Goal: Register for event/course

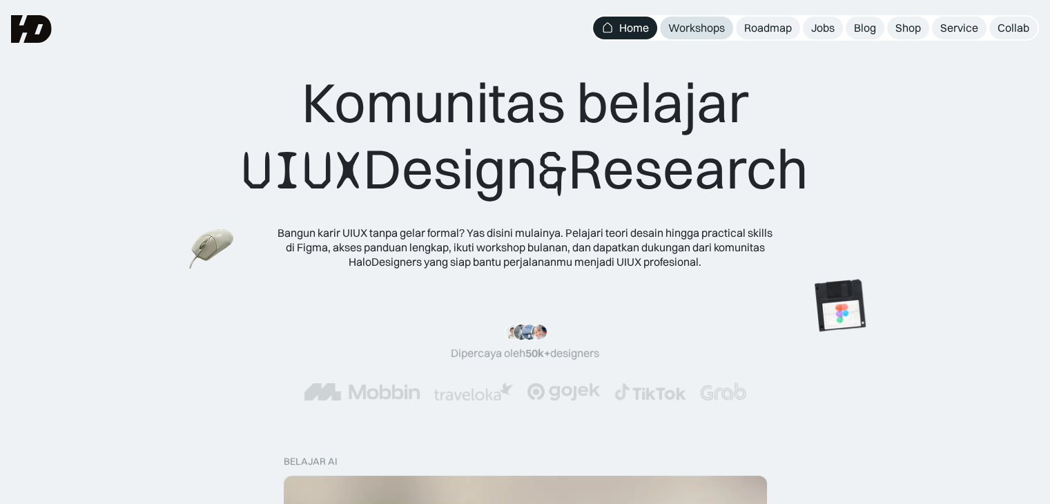
click at [691, 26] on div "Workshops" at bounding box center [696, 28] width 57 height 14
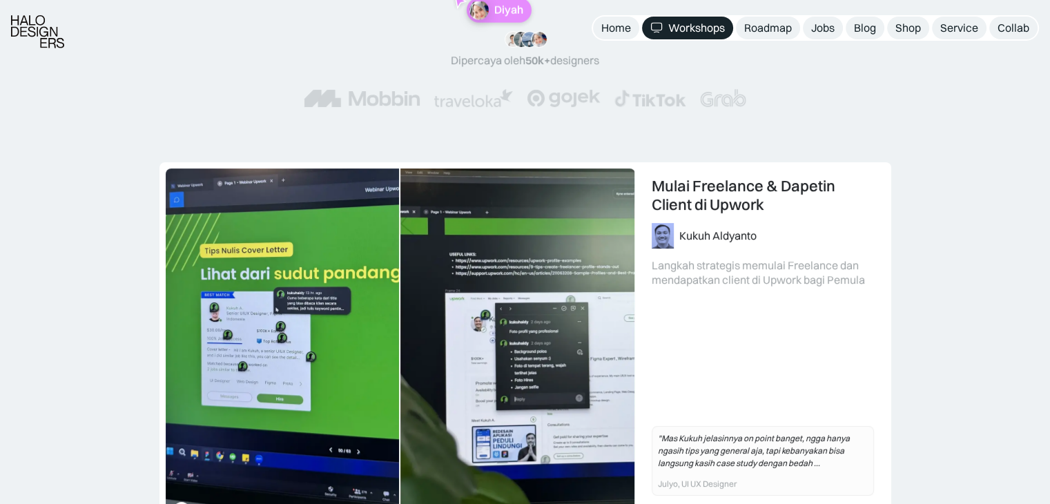
scroll to position [414, 0]
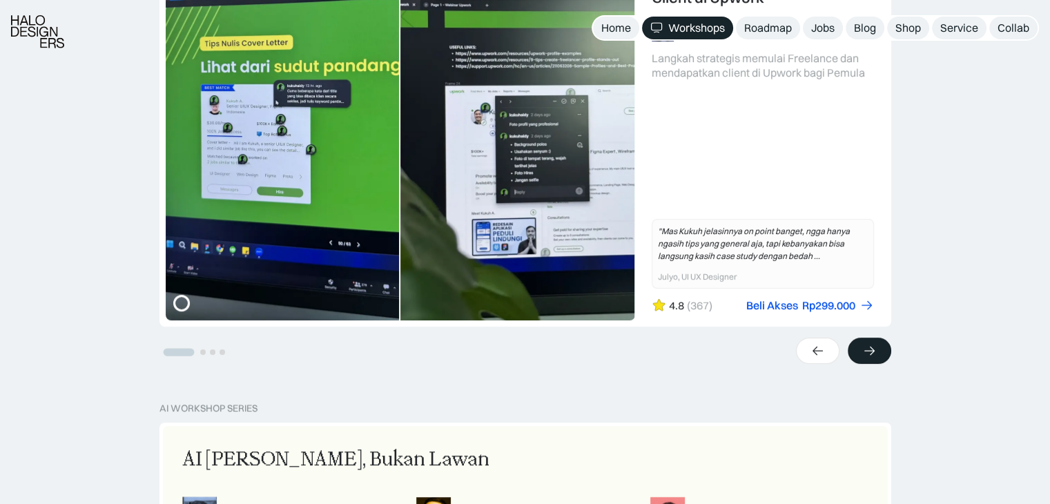
click at [875, 346] on div at bounding box center [868, 350] width 43 height 26
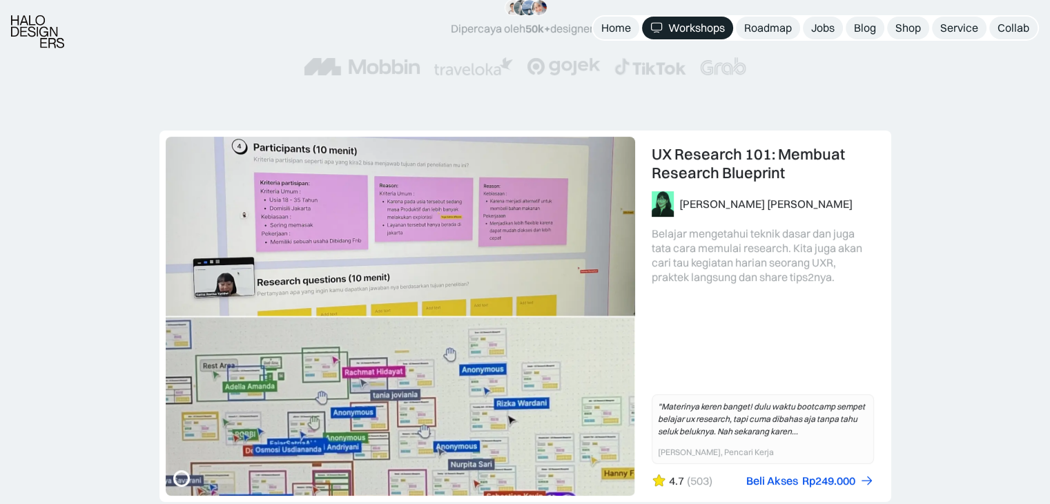
scroll to position [276, 0]
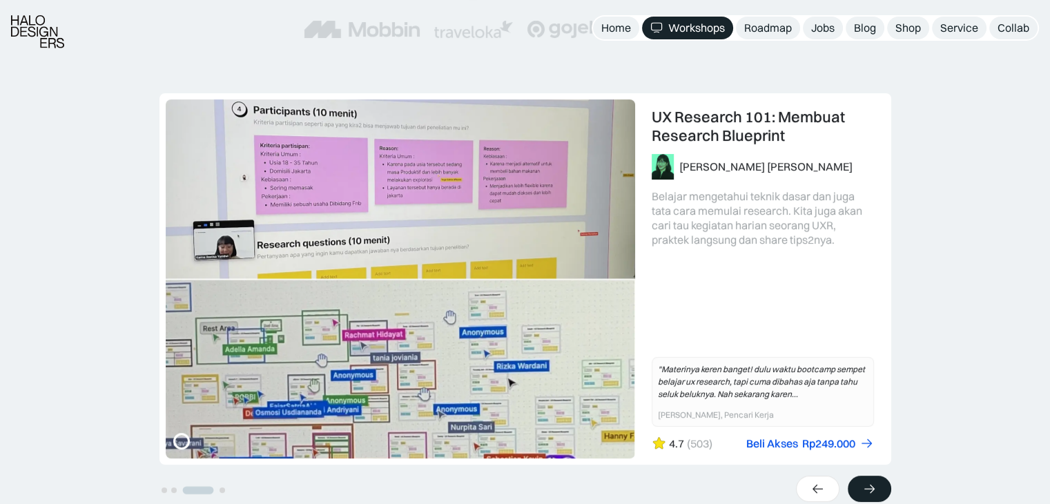
click at [872, 489] on icon at bounding box center [869, 488] width 10 height 9
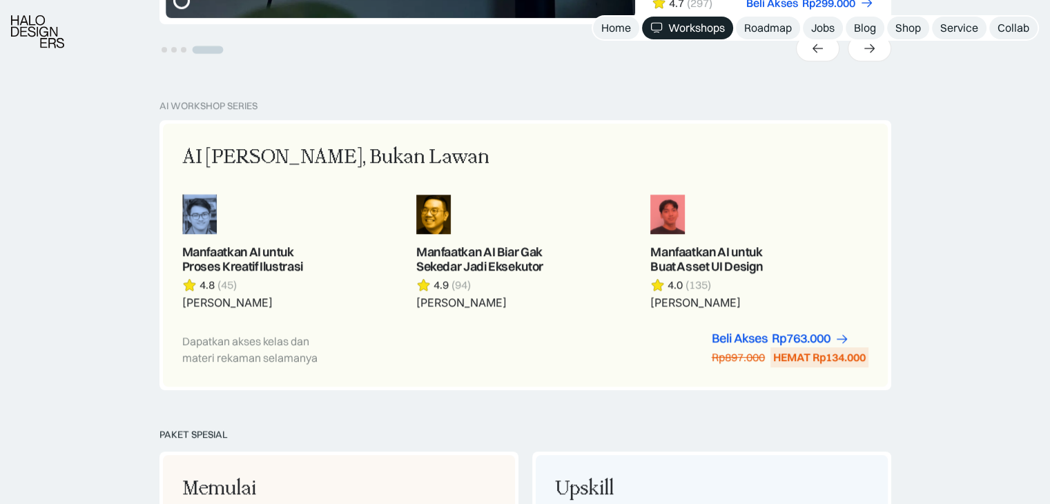
scroll to position [759, 0]
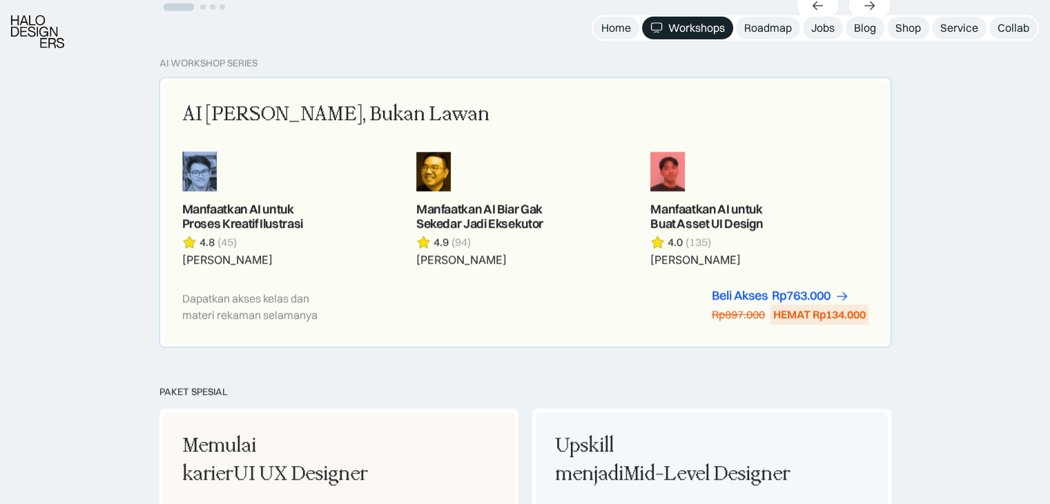
click at [569, 286] on div "AI Adalah Teman, Bukan Lawan Manfaatkan AI untuk Proses Kreatif Ilustrasi 4.8 (…" at bounding box center [525, 212] width 686 height 224
click at [762, 151] on link at bounding box center [758, 209] width 217 height 116
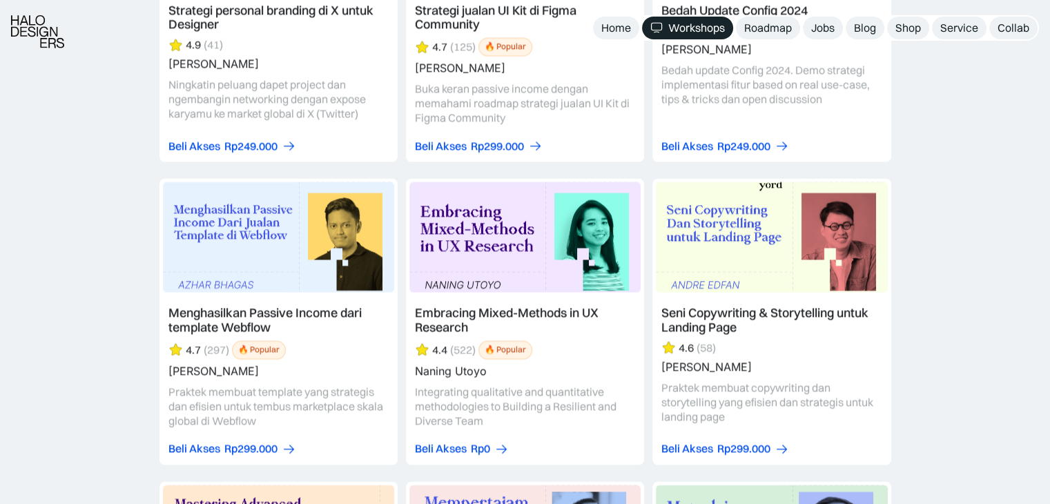
scroll to position [3036, 0]
click at [480, 146] on div "Rp299.000" at bounding box center [497, 146] width 53 height 14
click at [486, 100] on link at bounding box center [525, 19] width 238 height 286
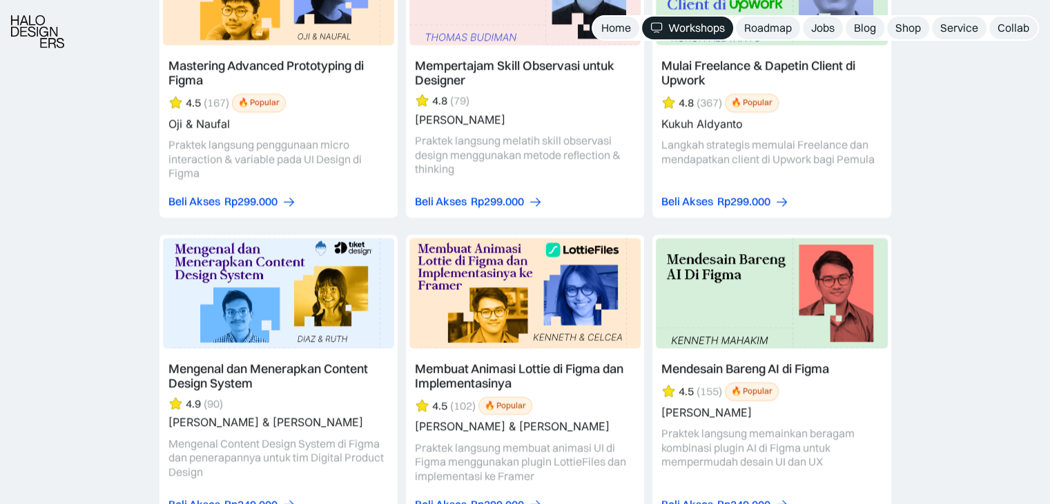
scroll to position [3588, 0]
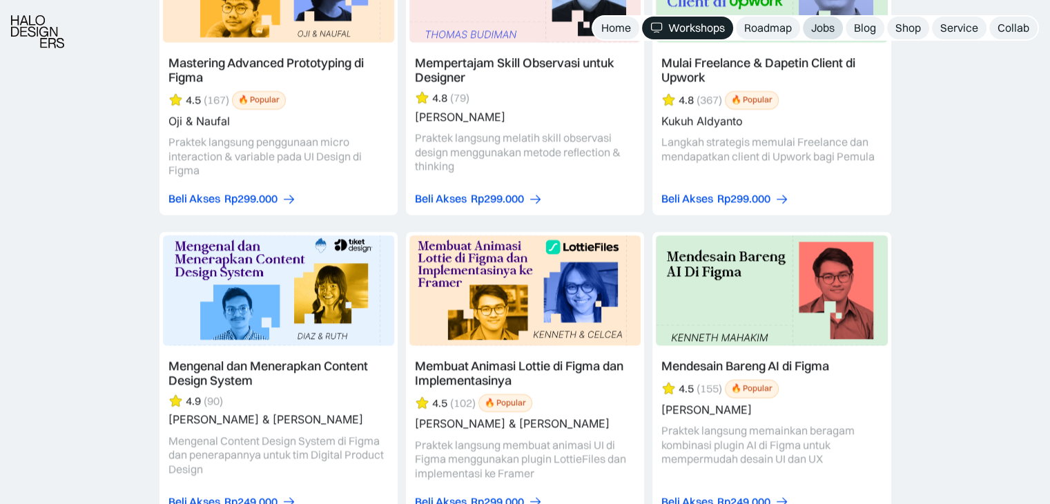
click at [823, 28] on div "Jobs" at bounding box center [822, 28] width 23 height 14
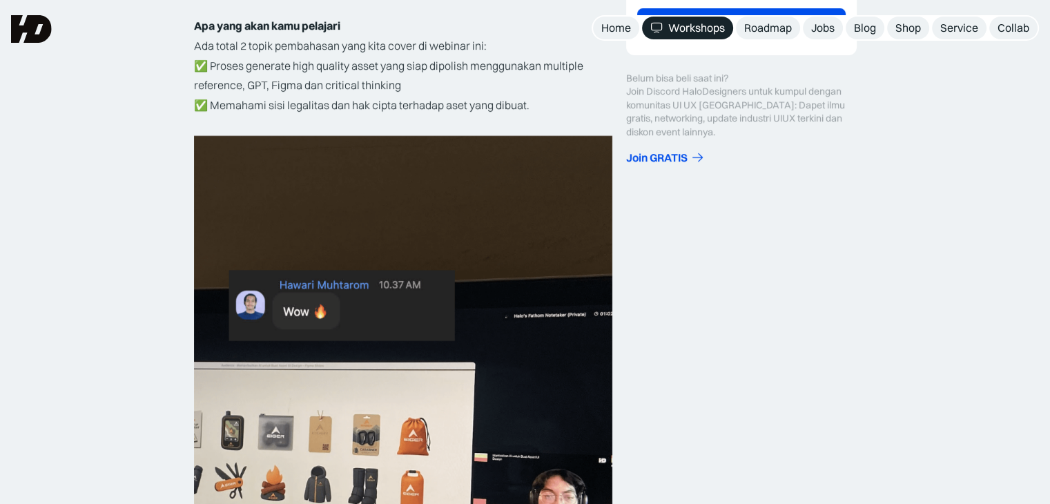
scroll to position [138, 0]
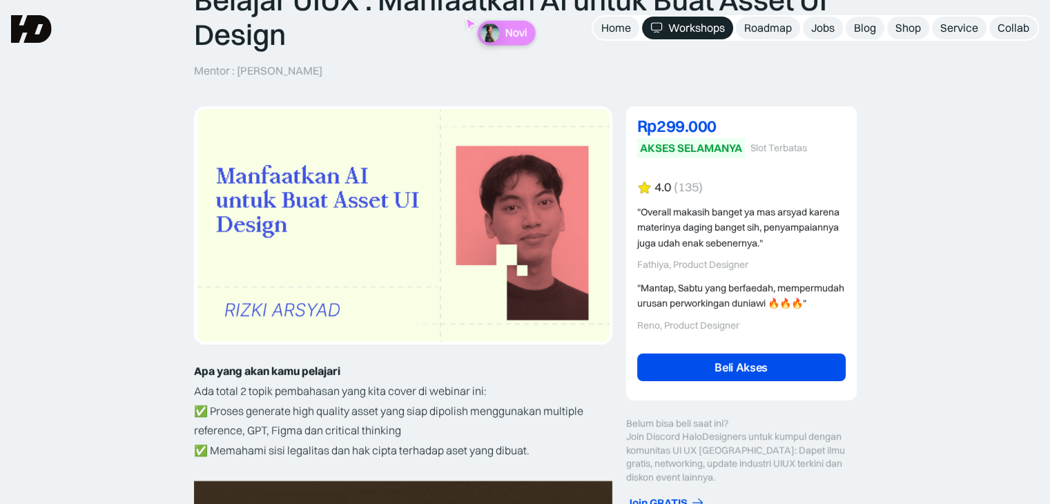
click at [698, 377] on link "Beli Akses" at bounding box center [741, 367] width 208 height 28
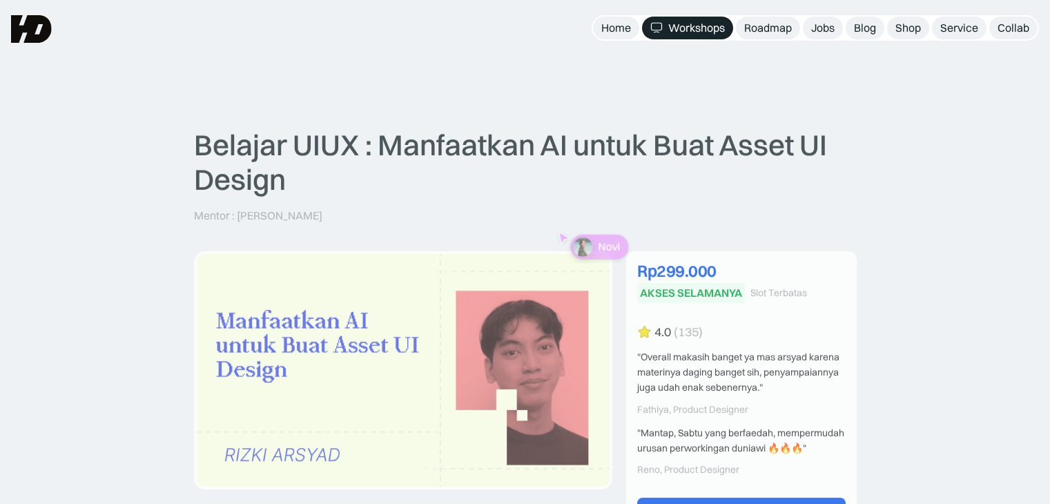
scroll to position [138, 0]
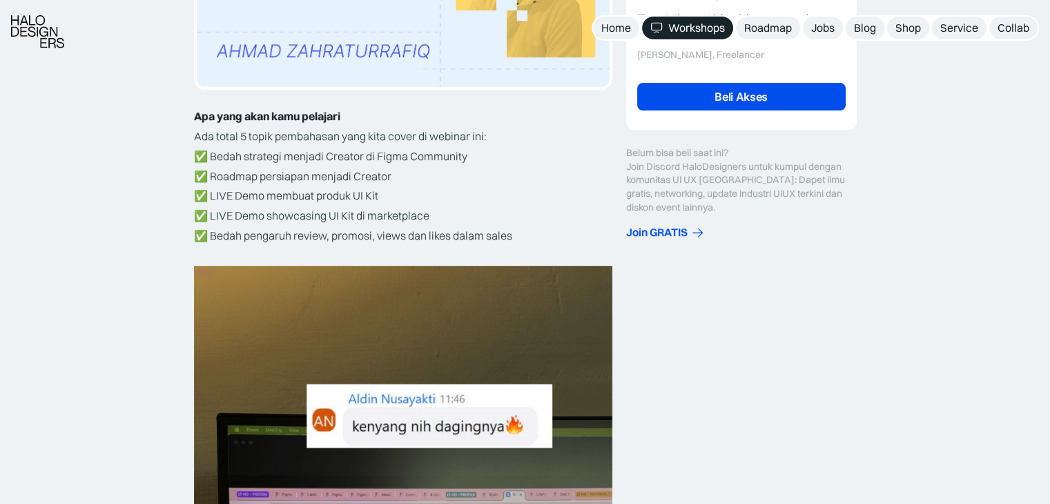
scroll to position [552, 0]
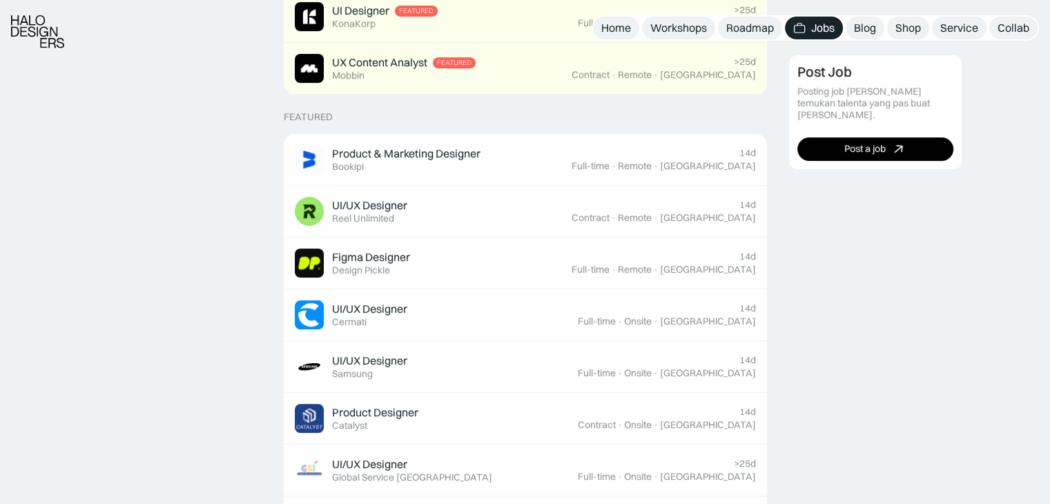
scroll to position [483, 0]
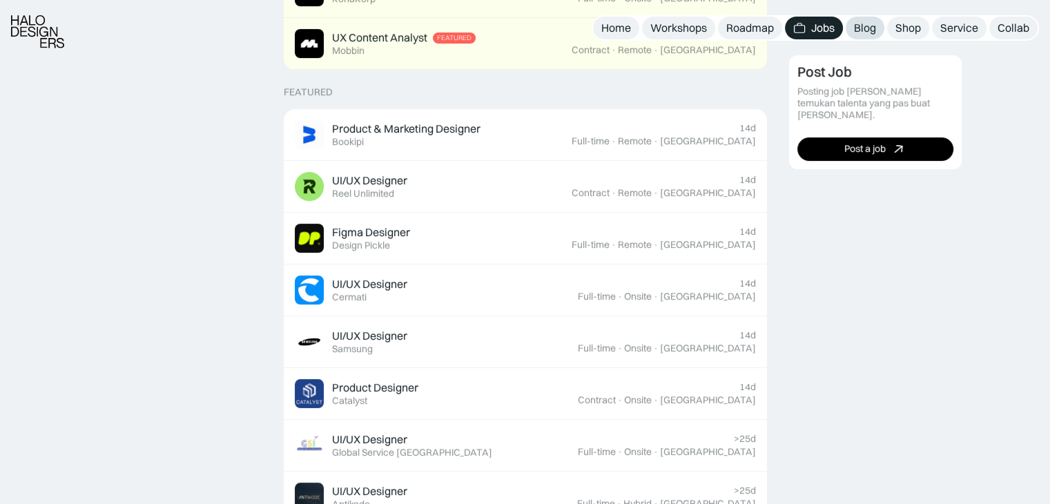
click at [863, 30] on div "Blog" at bounding box center [865, 28] width 22 height 14
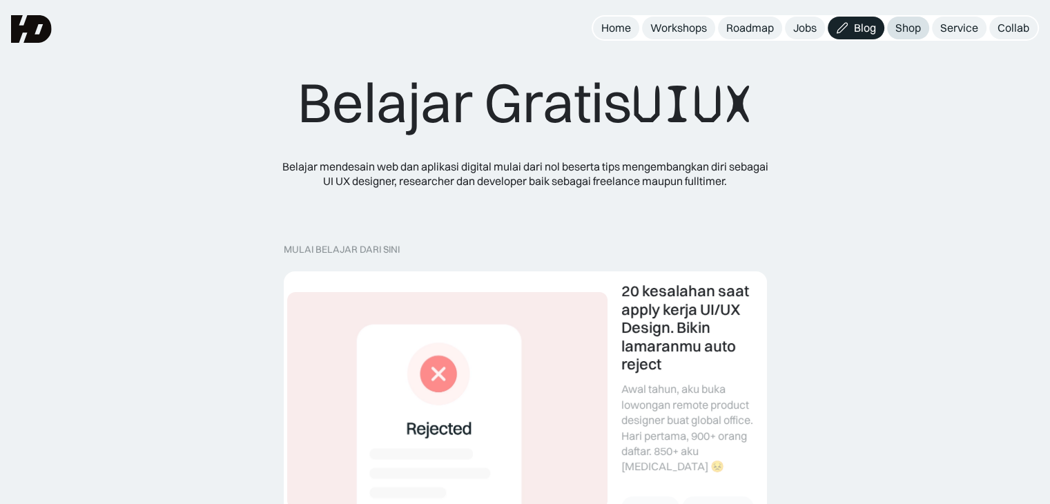
click at [902, 31] on div "Shop" at bounding box center [908, 28] width 26 height 14
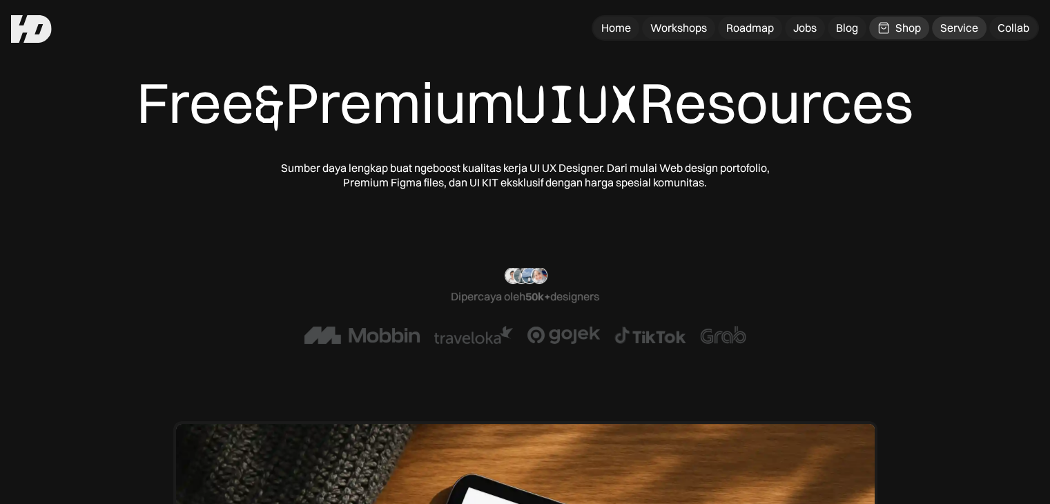
click at [961, 28] on div "Service" at bounding box center [959, 28] width 38 height 14
